Goal: Check status: Check status

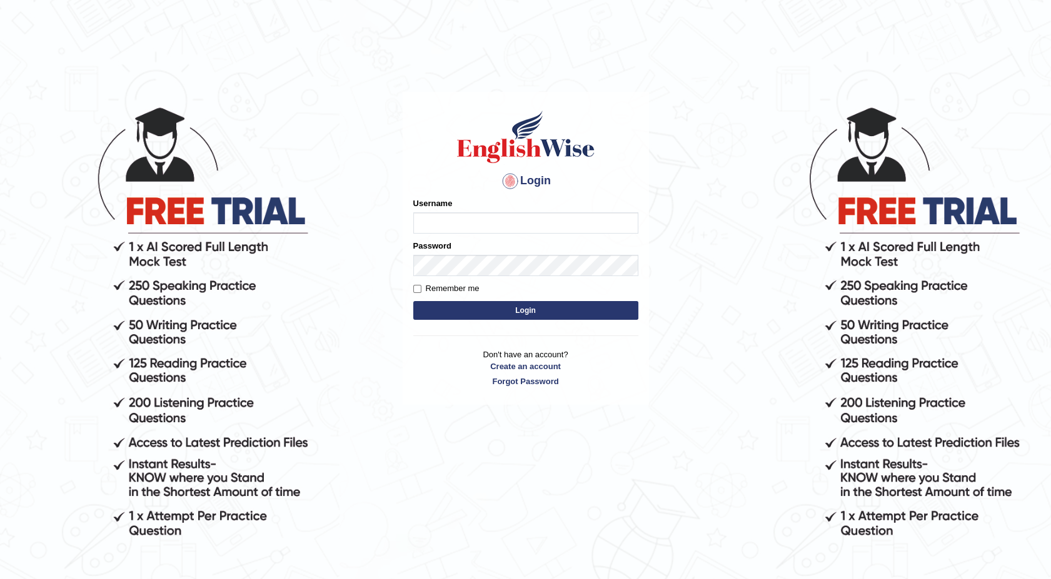
type input "maureen_parramatta"
click at [460, 302] on button "Login" at bounding box center [525, 310] width 225 height 19
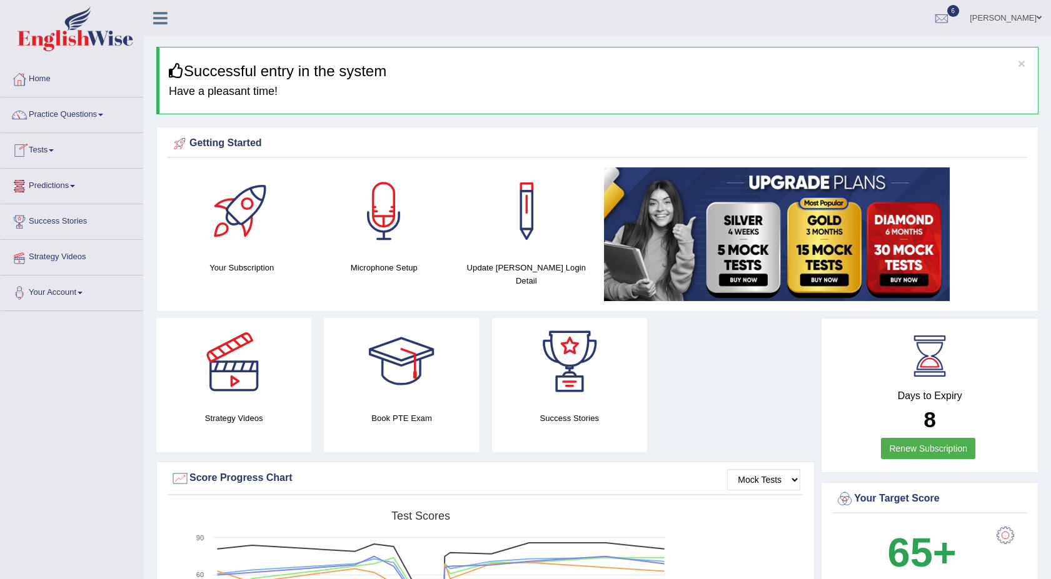
click at [56, 141] on link "Tests" at bounding box center [72, 148] width 143 height 31
click at [35, 221] on link "History" at bounding box center [81, 224] width 117 height 23
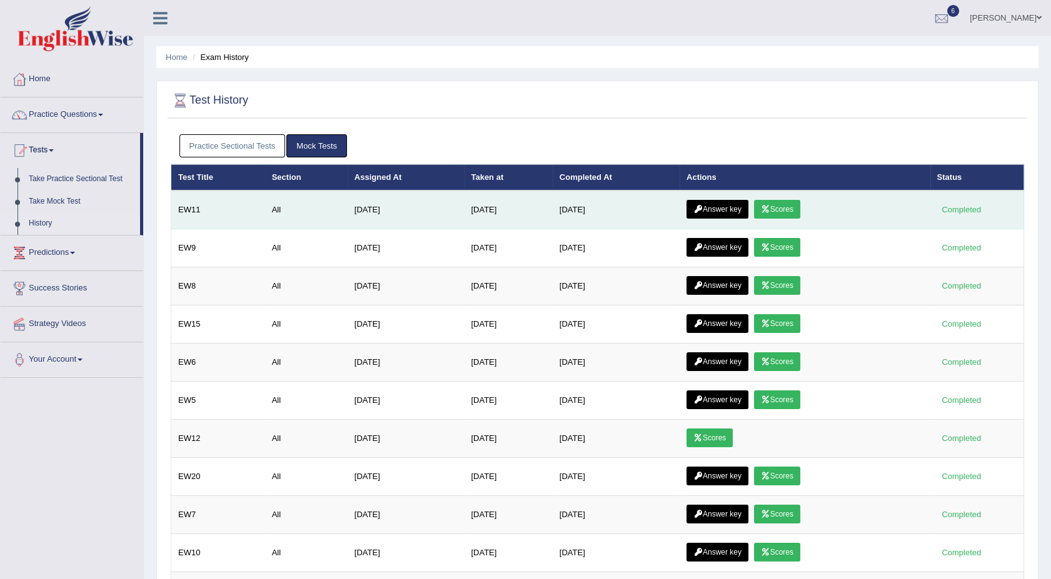
click at [786, 208] on link "Scores" at bounding box center [777, 209] width 46 height 19
